Goal: Information Seeking & Learning: Learn about a topic

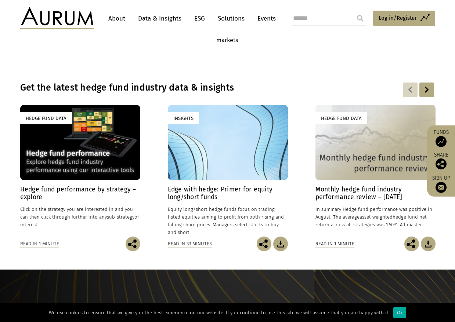
scroll to position [220, 0]
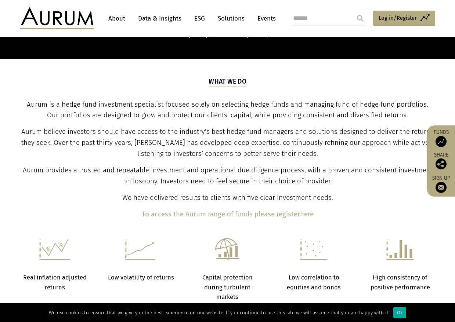
click at [228, 19] on link "Solutions" at bounding box center [231, 19] width 34 height 14
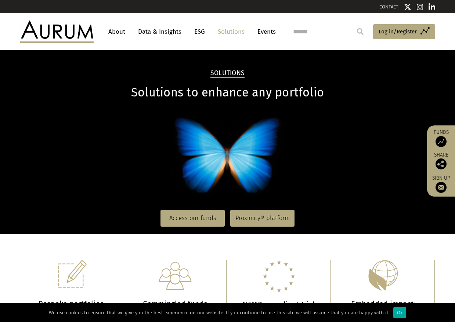
click at [265, 20] on header "About Data & Insights ESG Solutions Events Access Funds Log in/Register Sign ou…" at bounding box center [227, 31] width 455 height 37
click at [261, 29] on link "Events" at bounding box center [265, 32] width 22 height 14
